Goal: Information Seeking & Learning: Understand process/instructions

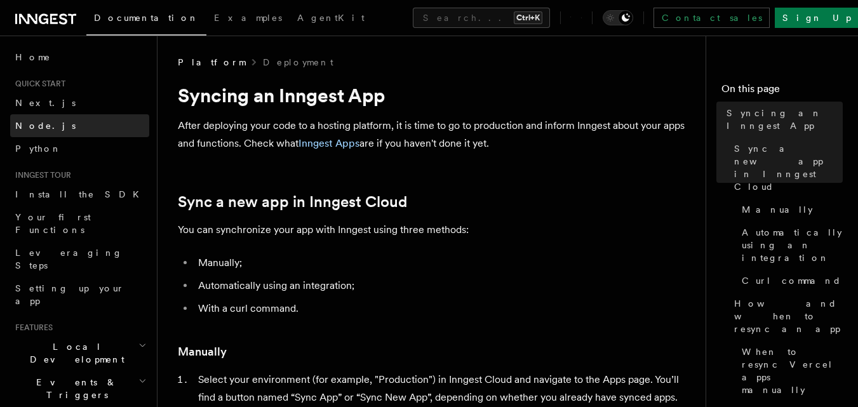
click at [35, 122] on span "Node.js" at bounding box center [45, 126] width 60 height 10
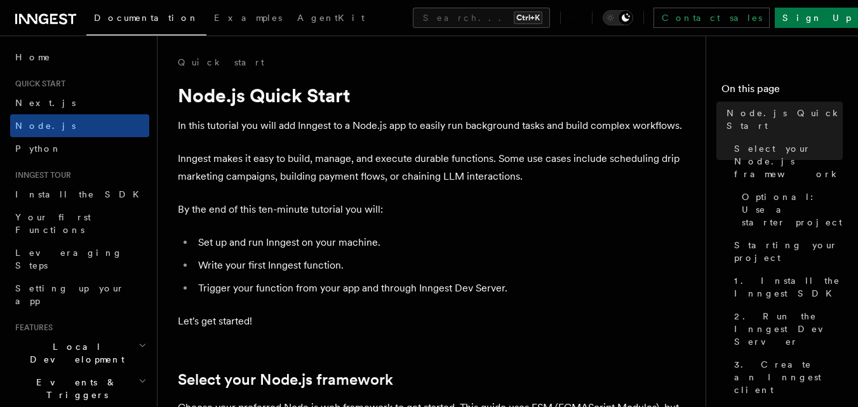
click at [49, 8] on div "Documentation Examples AgentKit Search... Ctrl+K Contact sales Sign Up" at bounding box center [429, 18] width 858 height 36
click at [47, 17] on icon at bounding box center [44, 19] width 10 height 10
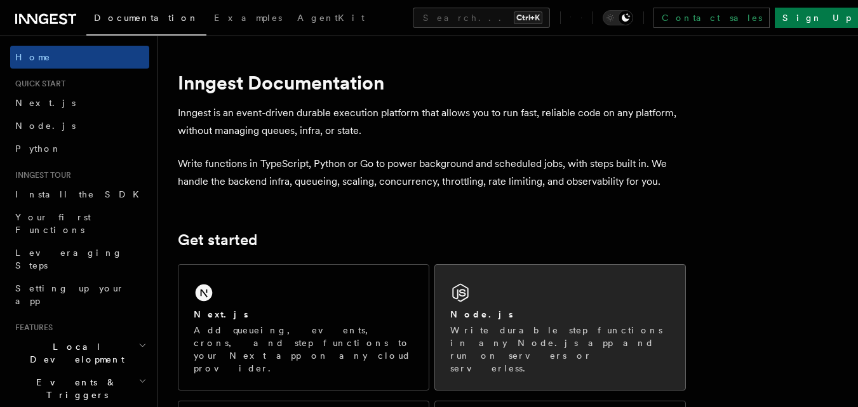
click at [532, 309] on div "Node.js" at bounding box center [560, 314] width 220 height 13
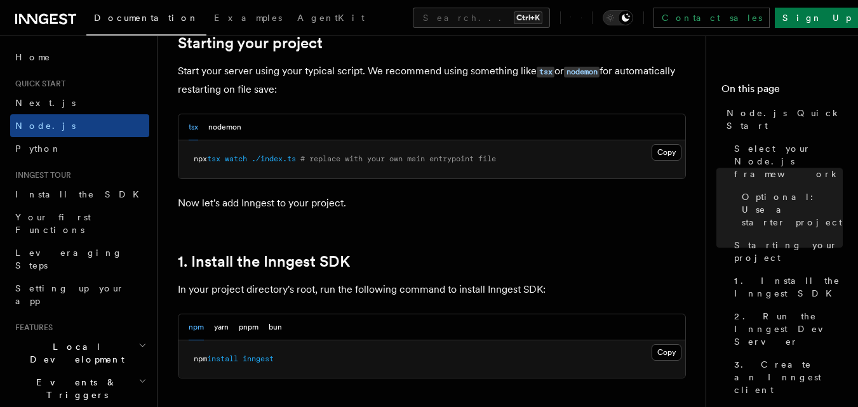
scroll to position [698, 0]
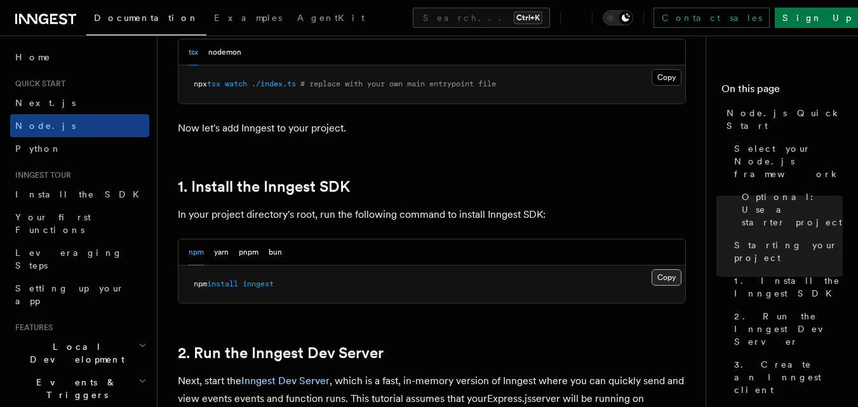
click at [670, 276] on button "Copy Copied" at bounding box center [666, 277] width 30 height 17
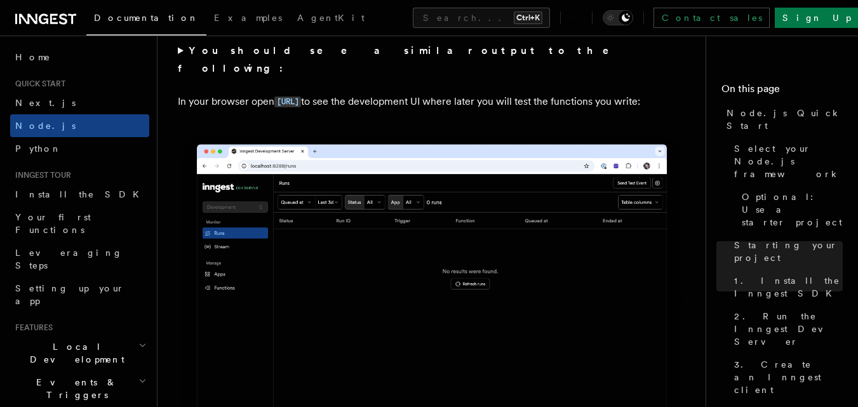
scroll to position [889, 0]
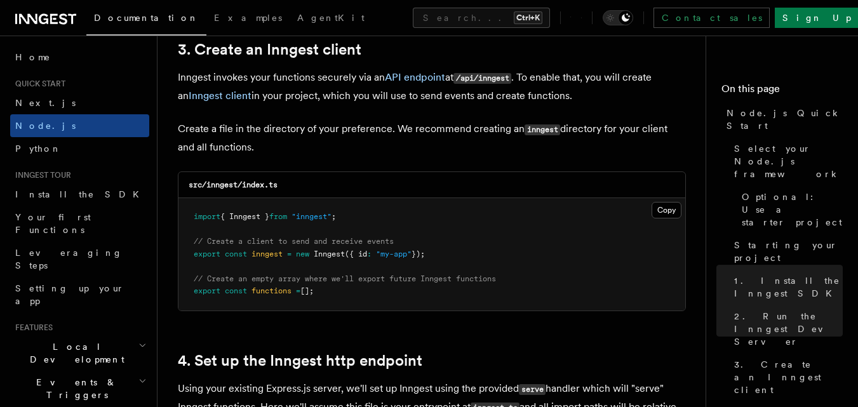
scroll to position [1651, 0]
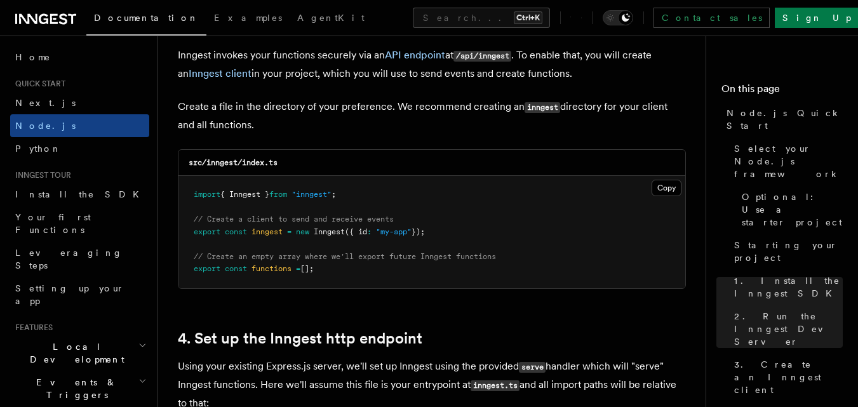
click at [668, 174] on div "src/inngest/index.ts" at bounding box center [431, 163] width 507 height 26
click at [671, 186] on button "Copy Copied" at bounding box center [666, 188] width 30 height 17
